Goal: Find specific page/section: Find specific page/section

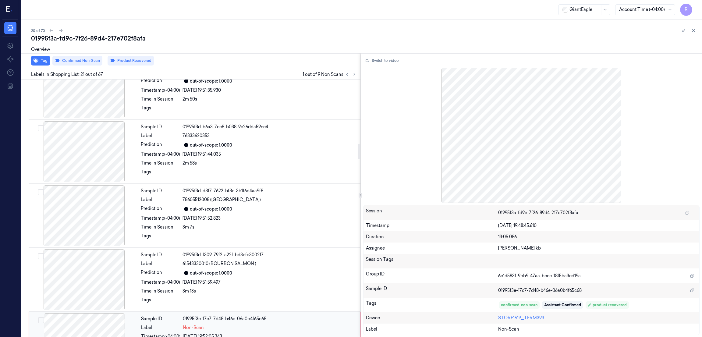
scroll to position [1139, 0]
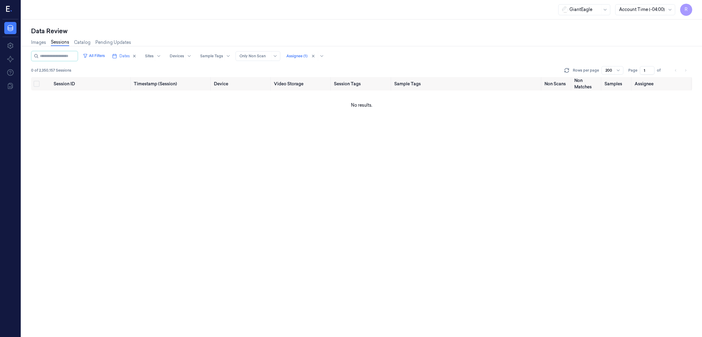
scroll to position [0, 21]
click at [5, 7] on div "R" at bounding box center [10, 10] width 16 height 20
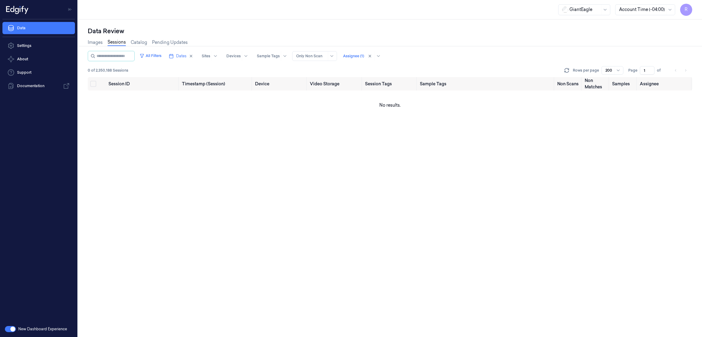
click at [16, 327] on div "New Dashboard Experience" at bounding box center [38, 329] width 77 height 16
click at [9, 330] on button "button" at bounding box center [10, 329] width 11 height 6
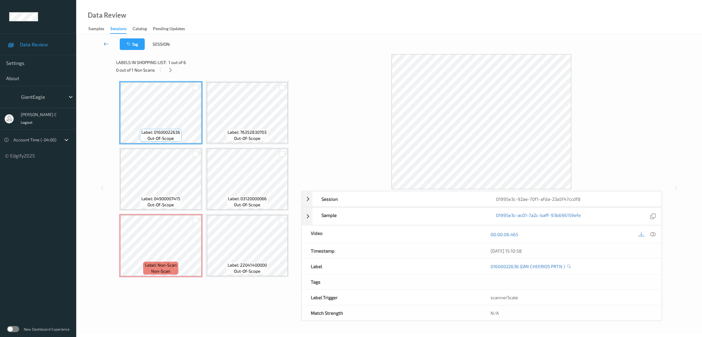
click at [109, 39] on link at bounding box center [106, 44] width 27 height 12
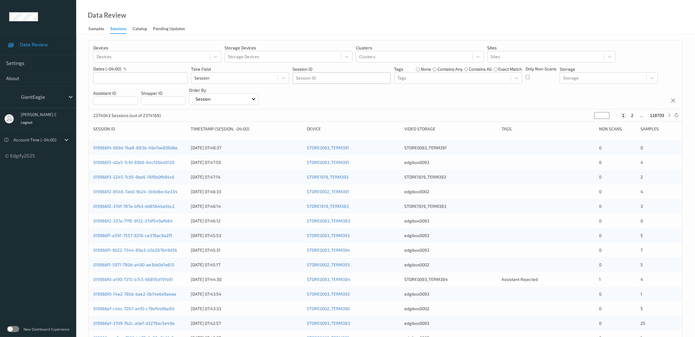
click at [332, 78] on div at bounding box center [341, 77] width 91 height 7
click at [266, 62] on div "Storage Devices" at bounding box center [289, 57] width 128 height 12
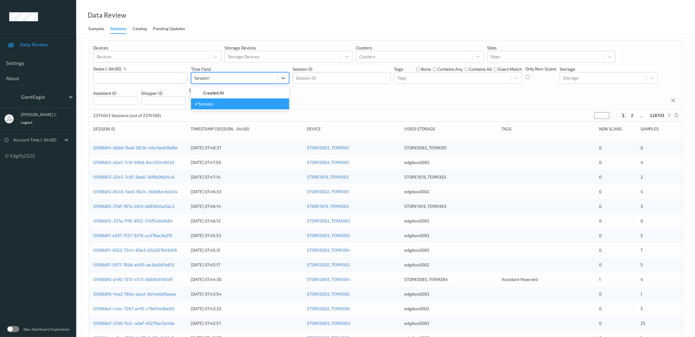
click at [241, 77] on div at bounding box center [234, 77] width 80 height 7
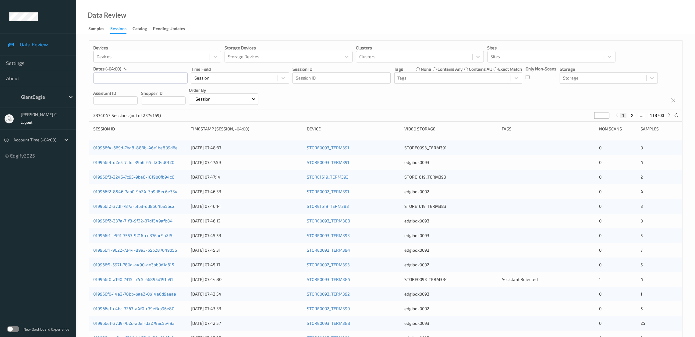
click at [402, 98] on div "Devices Devices Storage Devices Storage Devices Clusters Clusters Sites Sites d…" at bounding box center [385, 75] width 593 height 69
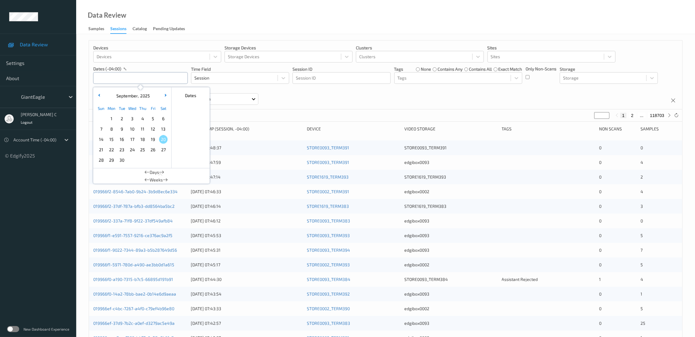
click at [113, 83] on input "text" at bounding box center [140, 78] width 94 height 12
click at [144, 139] on span "18" at bounding box center [142, 139] width 9 height 9
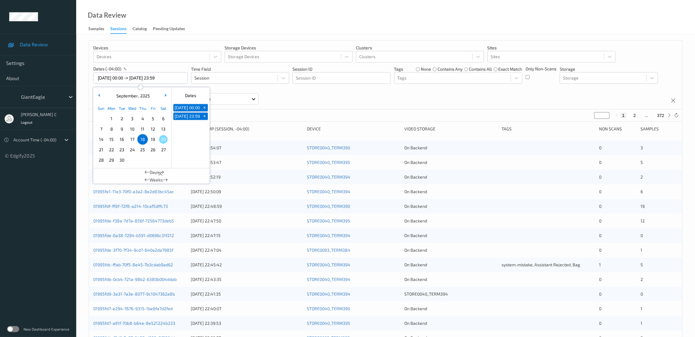
click at [202, 111] on span "+" at bounding box center [204, 108] width 6 height 6
type input "[DATE] 00:00"
click at [204, 110] on span "+" at bounding box center [204, 108] width 6 height 6
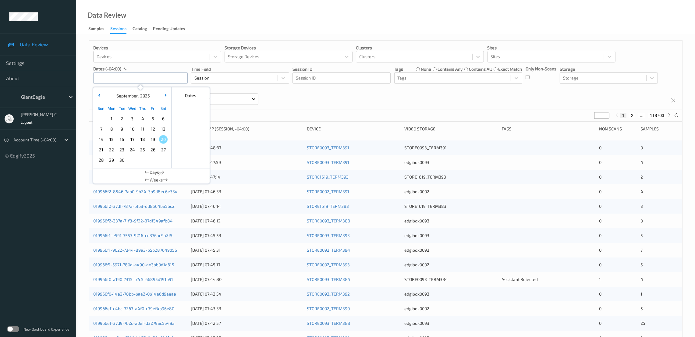
click at [109, 77] on input "text" at bounding box center [140, 78] width 94 height 12
click at [134, 143] on span "17" at bounding box center [132, 139] width 9 height 9
click at [133, 141] on span "17" at bounding box center [132, 139] width 9 height 9
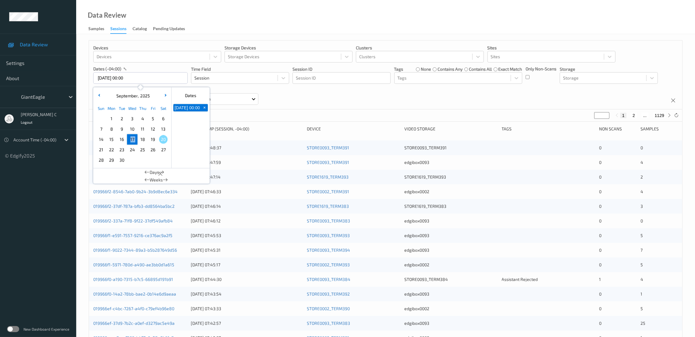
type input "[DATE] 00:00 -> [DATE] 23:59"
click at [260, 28] on div "Data Review Samples Sessions Catalog Pending Updates" at bounding box center [385, 17] width 619 height 34
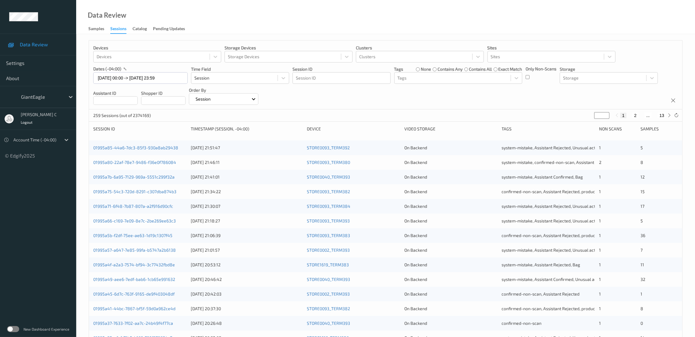
click at [660, 116] on button "13" at bounding box center [662, 115] width 9 height 5
type input "**"
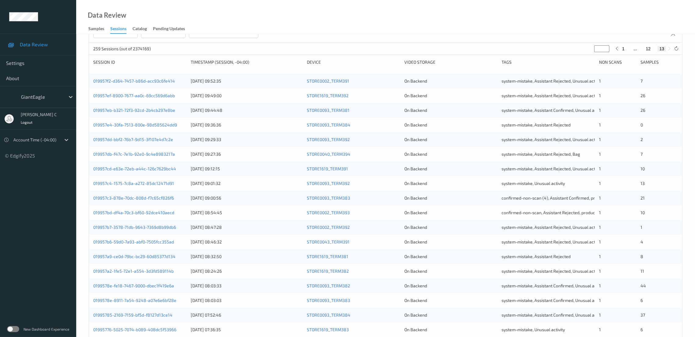
scroll to position [107, 0]
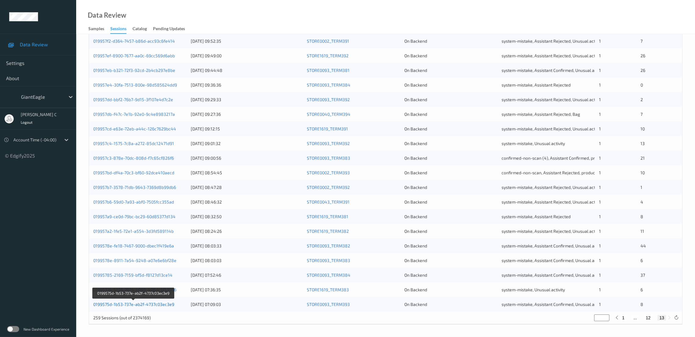
click at [148, 304] on link "0199575d-1b53-737e-ab2f-4737c03ec3e9" at bounding box center [133, 304] width 81 height 5
